Goal: Task Accomplishment & Management: Manage account settings

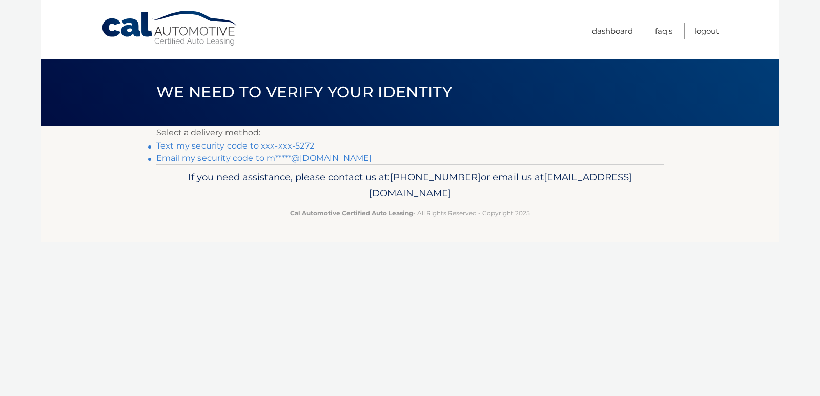
click at [291, 147] on link "Text my security code to xxx-xxx-5272" at bounding box center [235, 146] width 158 height 10
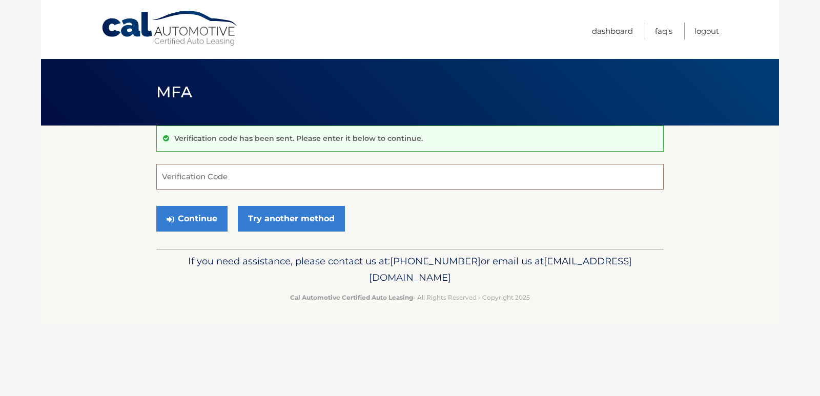
click at [254, 178] on input "Verification Code" at bounding box center [409, 177] width 507 height 26
type input "584362"
click at [193, 219] on button "Continue" at bounding box center [191, 219] width 71 height 26
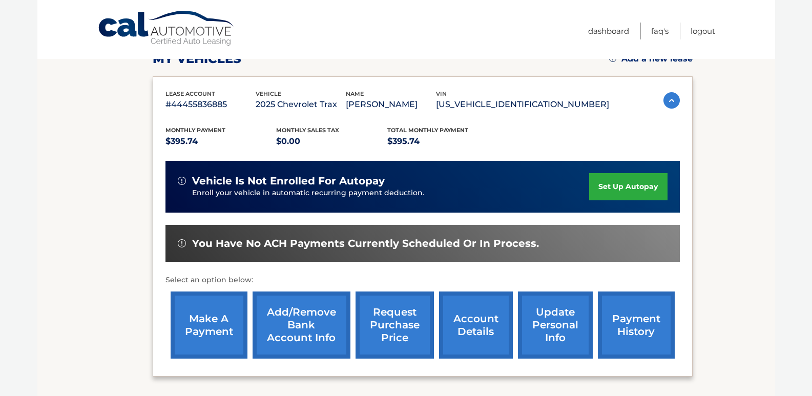
scroll to position [154, 0]
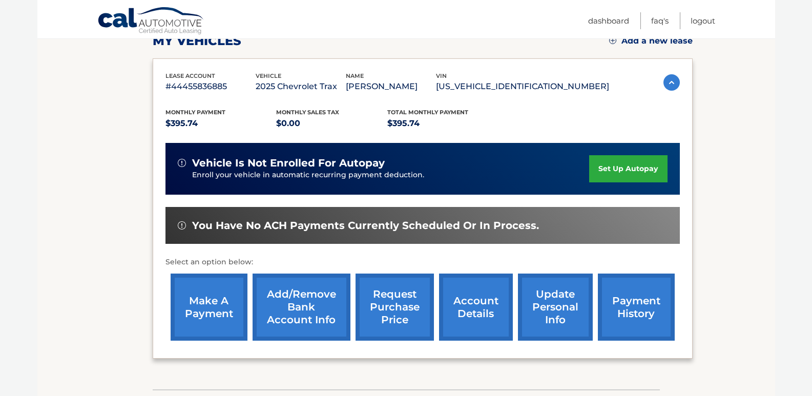
click at [206, 311] on link "make a payment" at bounding box center [209, 307] width 77 height 67
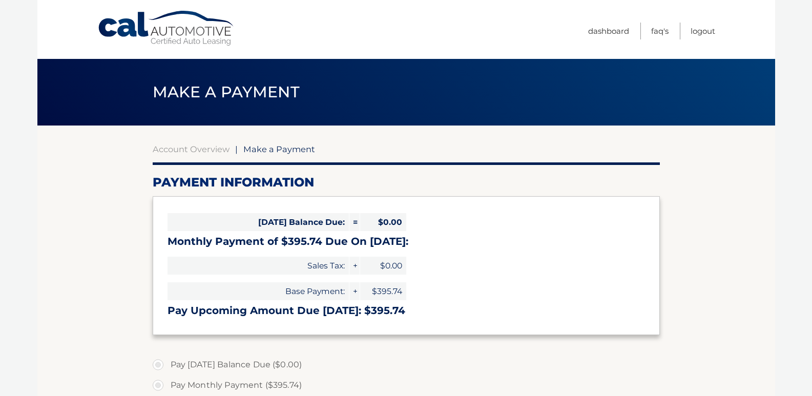
select select "ZGU1Njk3YjQtMDg5Ni00YzM4LTgxZmQtZTMxNzMwMzE5YTE1"
click at [386, 221] on span "$0.00" at bounding box center [383, 222] width 46 height 18
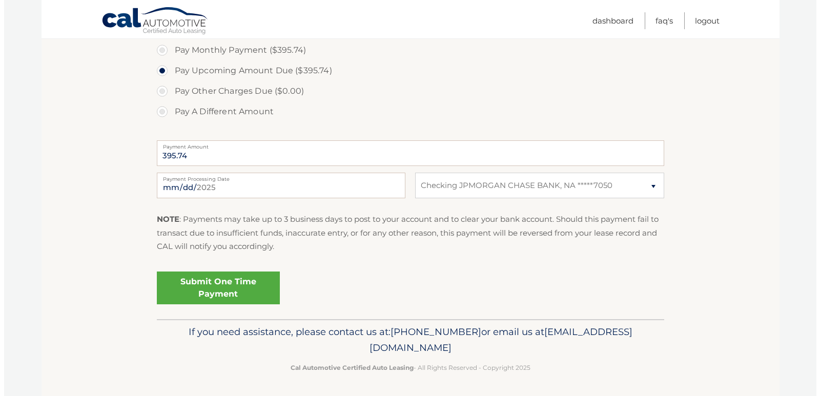
scroll to position [336, 0]
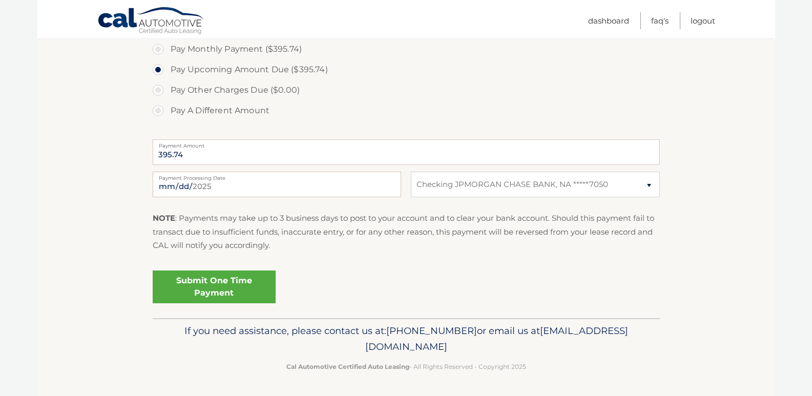
click at [247, 290] on link "Submit One Time Payment" at bounding box center [214, 287] width 123 height 33
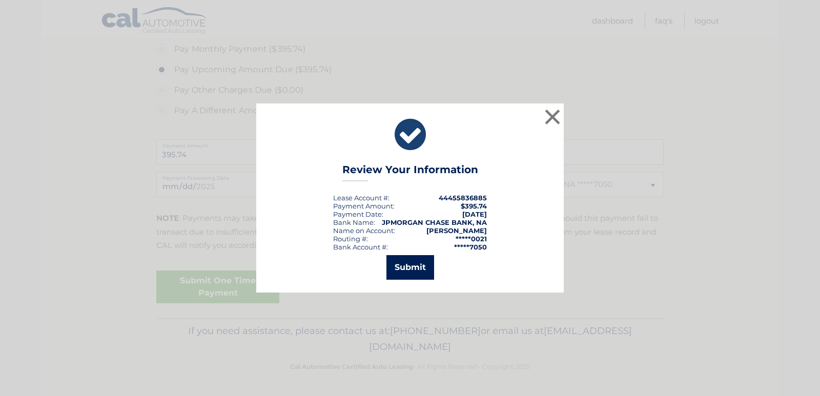
click at [415, 268] on button "Submit" at bounding box center [410, 267] width 48 height 25
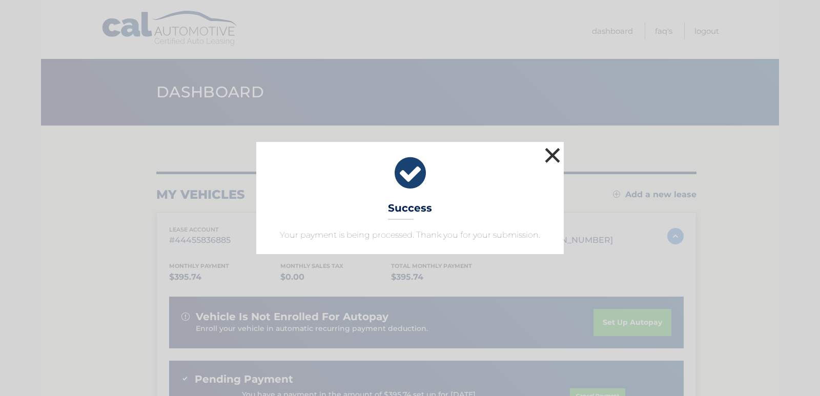
click at [555, 154] on button "×" at bounding box center [552, 155] width 20 height 20
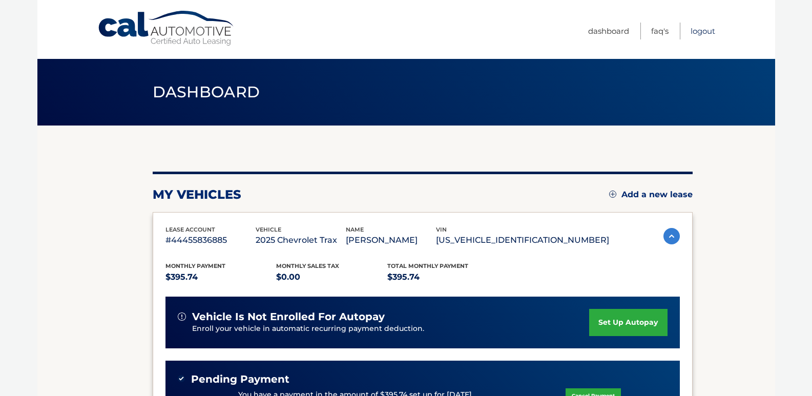
click at [710, 30] on link "Logout" at bounding box center [703, 31] width 25 height 17
